Goal: Transaction & Acquisition: Purchase product/service

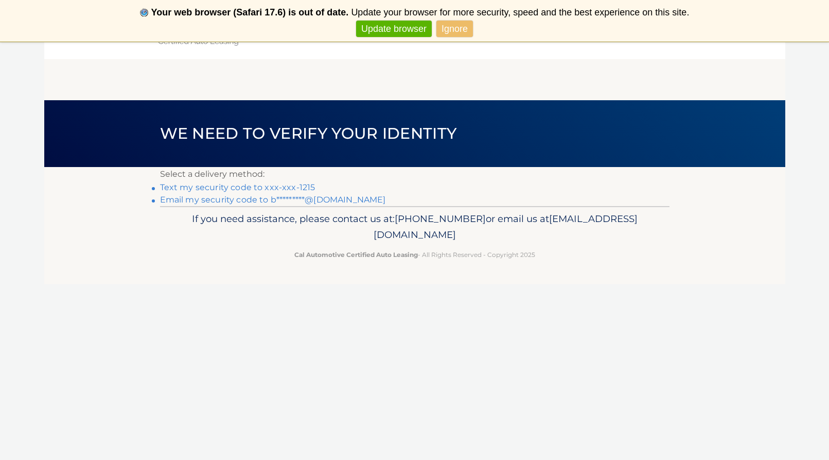
click at [215, 186] on link "Text my security code to xxx-xxx-1215" at bounding box center [237, 188] width 155 height 10
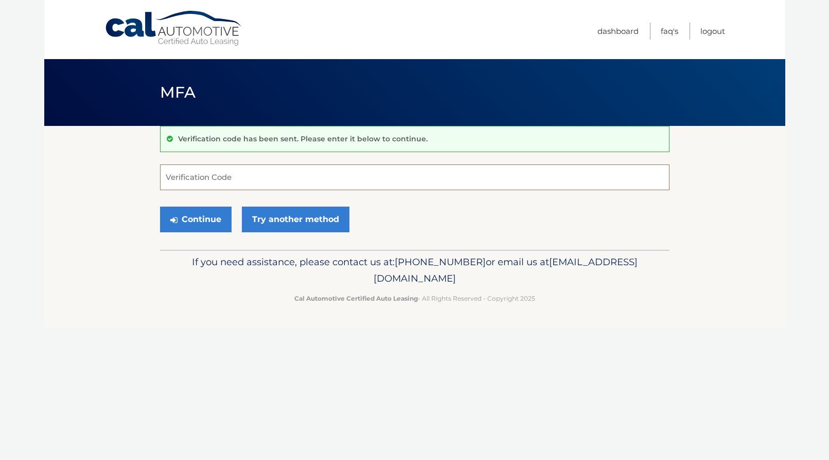
click at [283, 176] on input "Verification Code" at bounding box center [414, 178] width 509 height 26
type input "805960"
click at [206, 222] on button "Continue" at bounding box center [195, 220] width 71 height 26
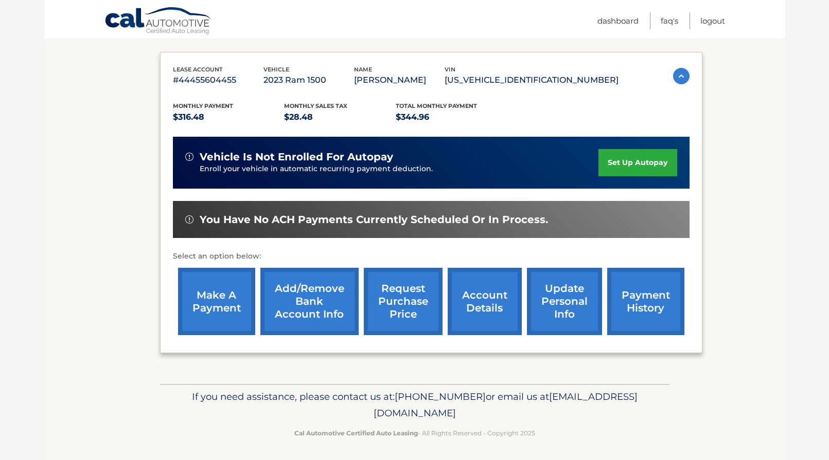
scroll to position [160, 0]
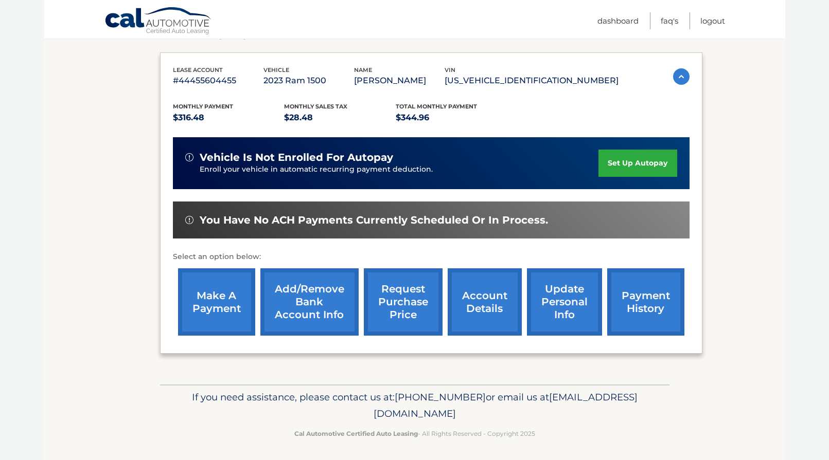
click at [649, 298] on link "payment history" at bounding box center [645, 301] width 77 height 67
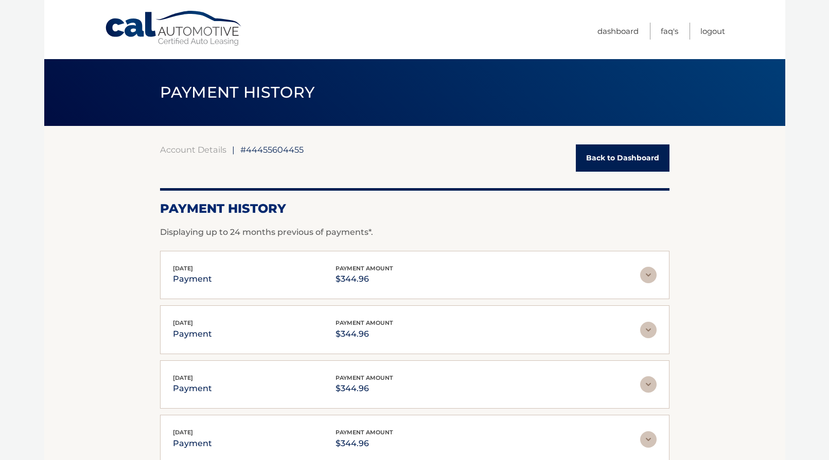
click at [618, 151] on link "Back to Dashboard" at bounding box center [623, 158] width 94 height 27
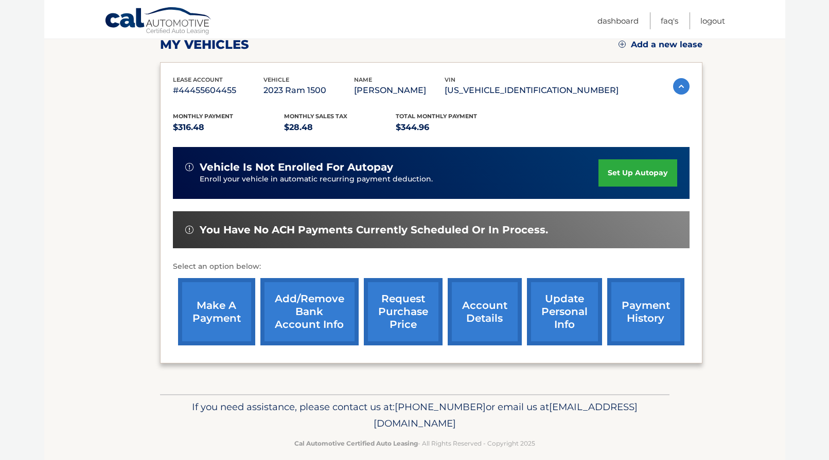
scroll to position [152, 0]
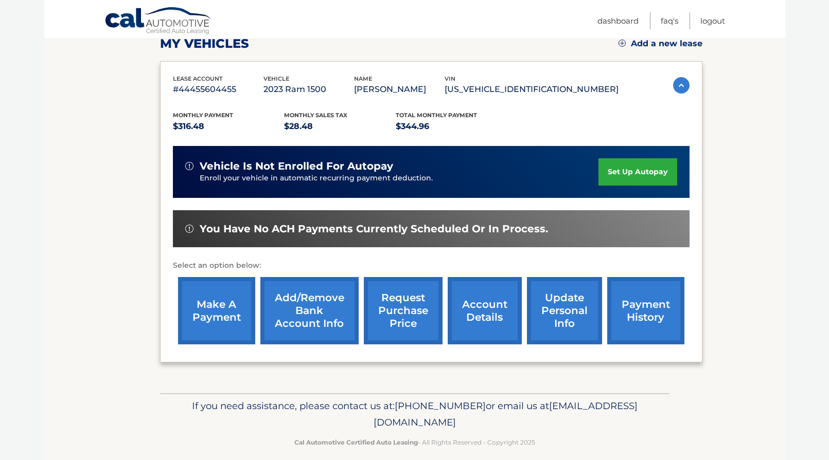
click at [209, 321] on link "make a payment" at bounding box center [216, 310] width 77 height 67
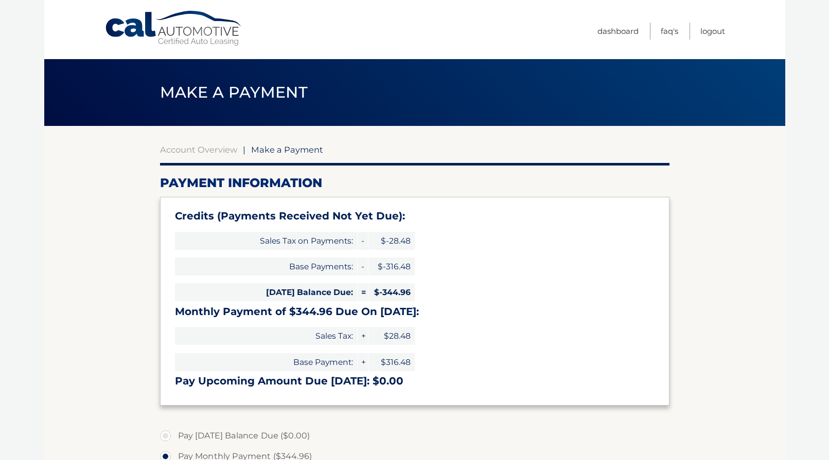
select select "ZDRkYTViMTQtNzdjNS00NjQ0LThhMDktMzljMGM3ZjczNzRj"
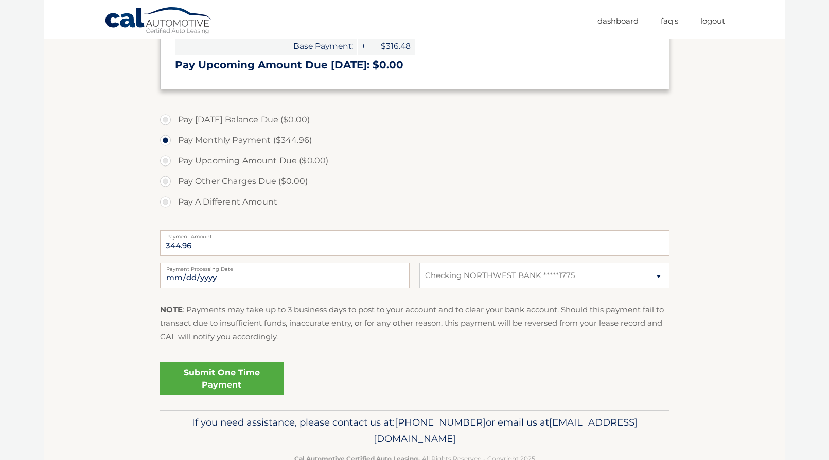
scroll to position [317, 0]
click at [230, 277] on input "[DATE]" at bounding box center [284, 275] width 249 height 26
type input "[DATE]"
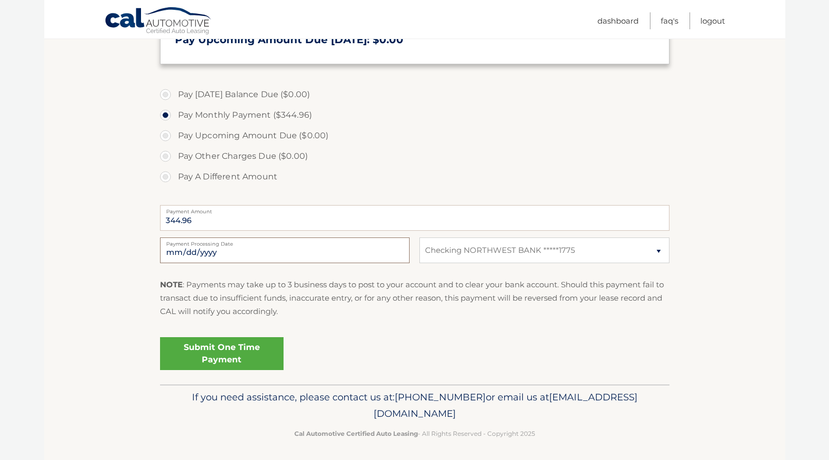
scroll to position [341, 0]
click at [263, 351] on link "Submit One Time Payment" at bounding box center [221, 354] width 123 height 33
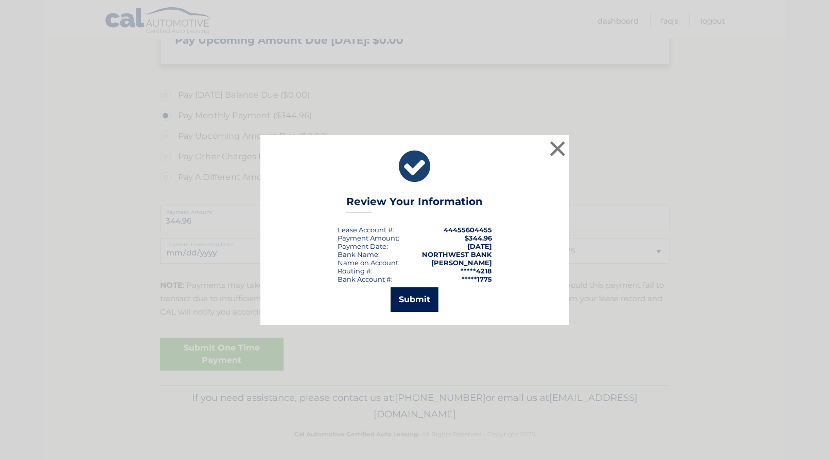
click at [415, 296] on button "Submit" at bounding box center [414, 300] width 48 height 25
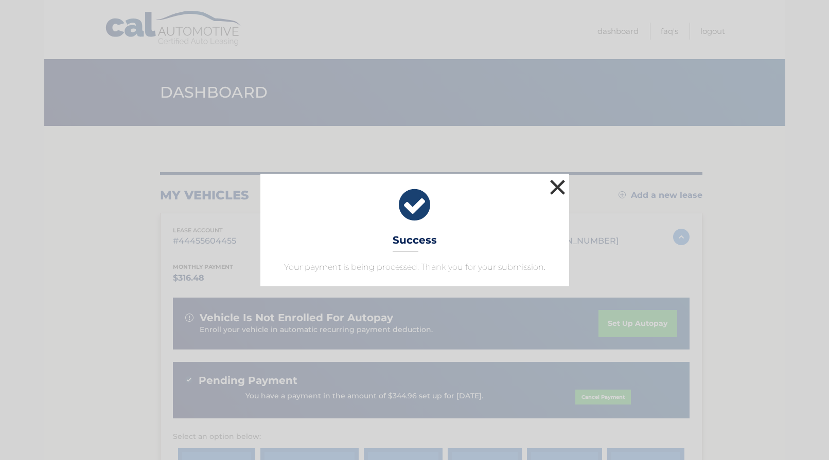
click at [554, 185] on button "×" at bounding box center [557, 187] width 21 height 21
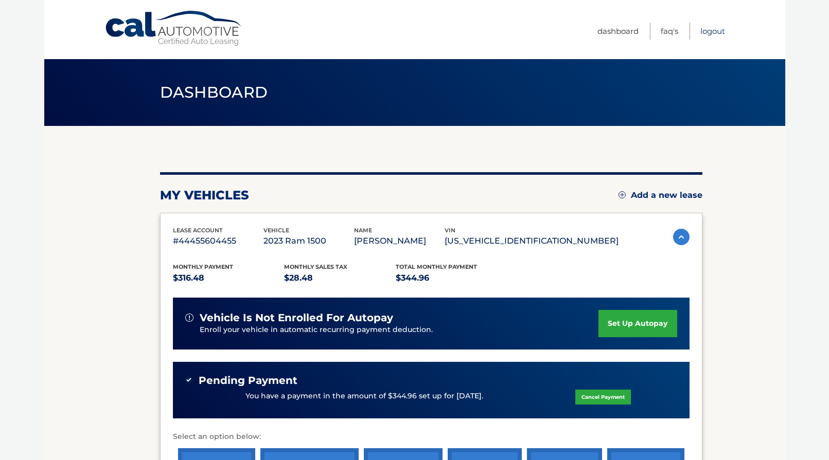
click at [713, 33] on link "Logout" at bounding box center [712, 31] width 25 height 17
